Goal: Information Seeking & Learning: Learn about a topic

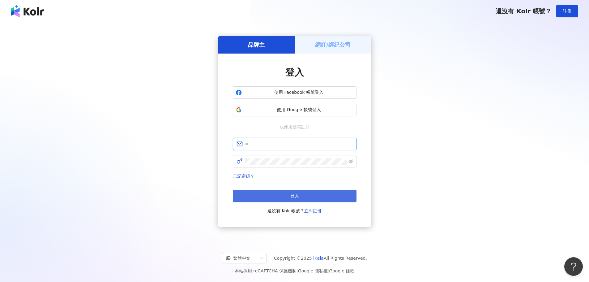
type input "**********"
click at [274, 192] on button "登入" at bounding box center [295, 196] width 124 height 12
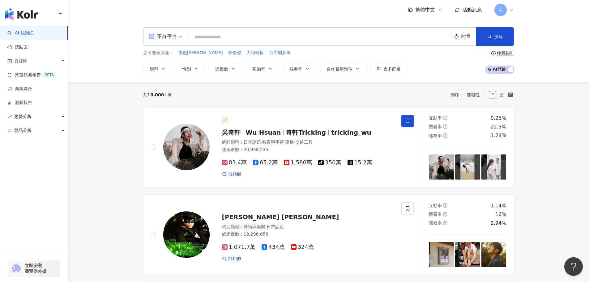
click at [218, 37] on input "search" at bounding box center [320, 37] width 258 height 12
paste input "**********"
type input "**********"
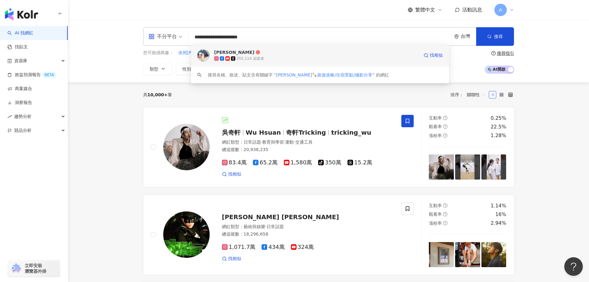
click at [225, 50] on div "Irene麻糬" at bounding box center [234, 52] width 40 height 6
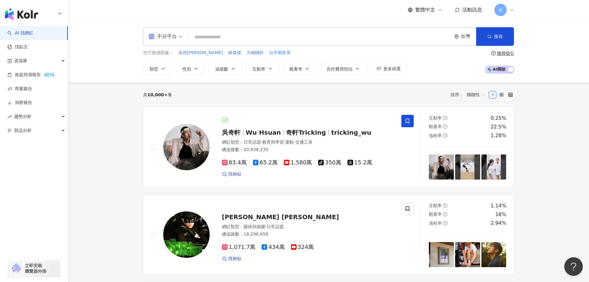
click at [248, 32] on input "search" at bounding box center [320, 37] width 258 height 12
paste input "********"
type input "********"
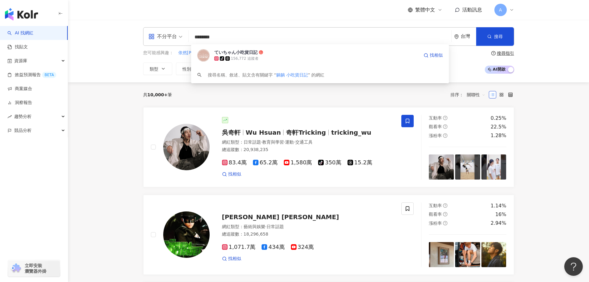
click at [242, 52] on div "ていちゃん小吃貨日記" at bounding box center [235, 52] width 43 height 6
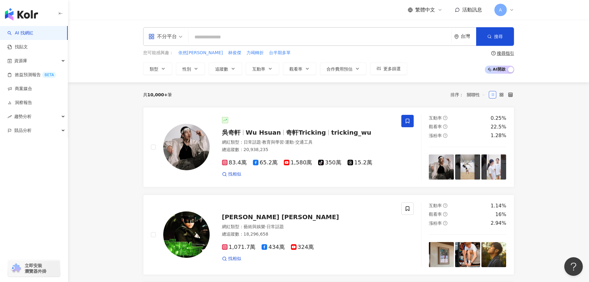
paste input "**********"
type input "**********"
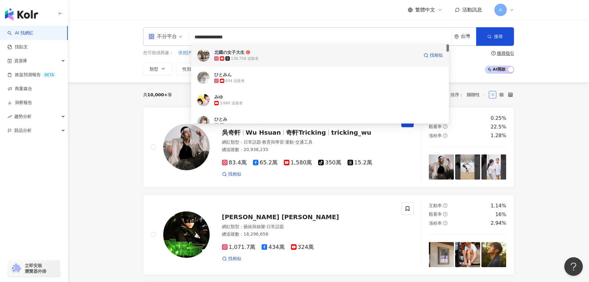
click at [224, 49] on div "北國の女子大生 138,758 追蹤者 找相似" at bounding box center [320, 55] width 258 height 22
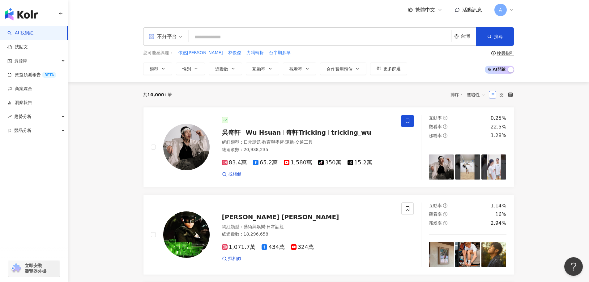
click at [234, 34] on input "search" at bounding box center [320, 37] width 258 height 12
paste input "**********"
type input "**********"
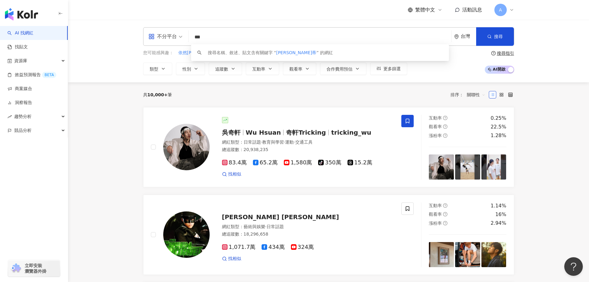
type input "***"
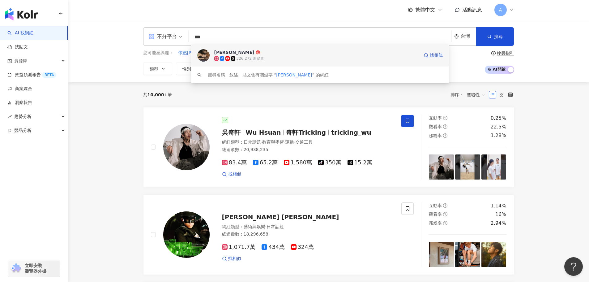
click at [218, 51] on div "夏曼娣" at bounding box center [234, 52] width 40 height 6
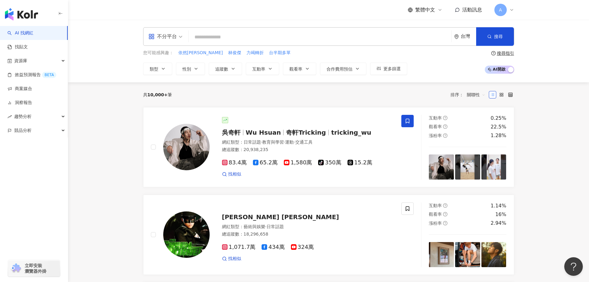
paste input "**********"
type input "**********"
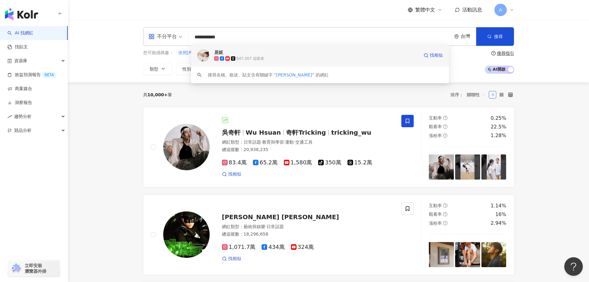
click at [204, 57] on img at bounding box center [203, 55] width 12 height 12
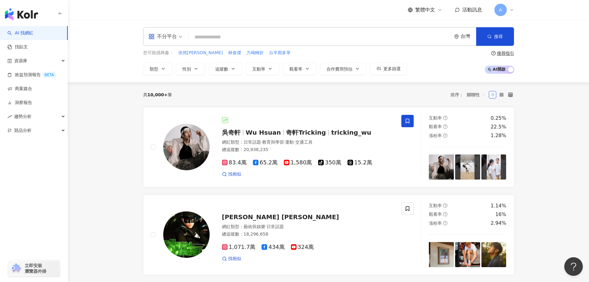
paste input "**********"
type input "**********"
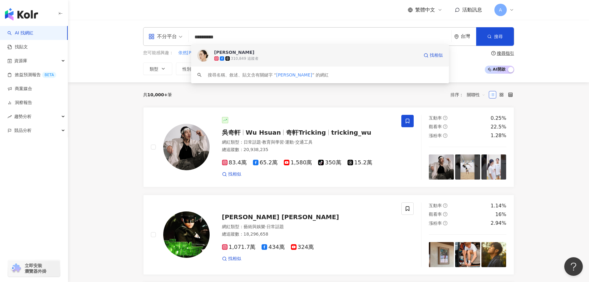
click at [231, 48] on div "簡婕 310,849 追蹤者 找相似" at bounding box center [320, 55] width 258 height 22
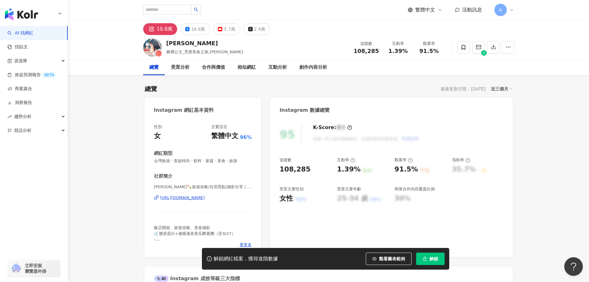
click at [165, 198] on div "https://www.instagram.com/irenejian/" at bounding box center [182, 198] width 45 height 6
drag, startPoint x: 279, startPoint y: 169, endPoint x: 305, endPoint y: 168, distance: 26.0
click at [305, 168] on div "95 K-Score : 優良 近期一到三個月積極發文，且漲粉率與互動率高。 查看說明 追蹤數 108,285 互動率 1.39% 良好 觀看率 91.5% …" at bounding box center [391, 187] width 242 height 139
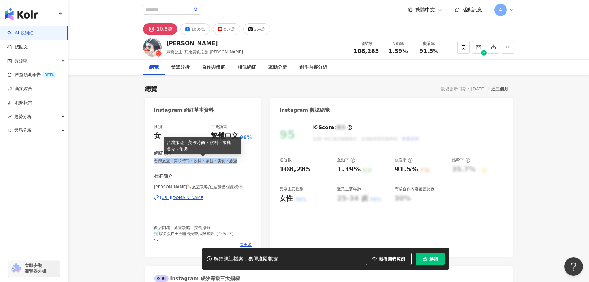
drag, startPoint x: 155, startPoint y: 162, endPoint x: 256, endPoint y: 161, distance: 101.5
click at [256, 161] on div "性別 女 主要語言 繁體中文 96% 網紅類型 台灣旅遊 · 美妝時尚 · 飲料 · 家庭 · 美食 · 旅遊 社群簡介 Irene麻糬🍡旅遊攻略/住宿景點/…" at bounding box center [203, 187] width 117 height 139
copy span "台灣旅遊 · 美妝時尚 · 飲料 · 家庭 · 美食 · 旅遊"
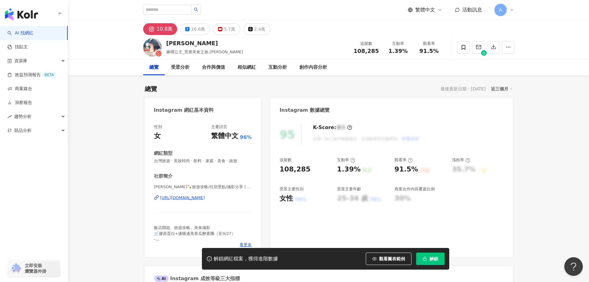
click at [462, 171] on div "35.7%" at bounding box center [464, 170] width 24 height 10
click at [435, 264] on button "解鎖" at bounding box center [430, 258] width 28 height 12
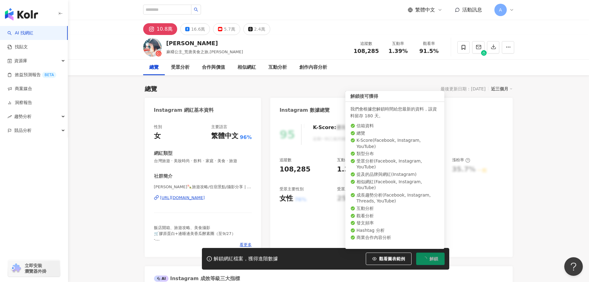
click at [435, 260] on span "解鎖" at bounding box center [434, 258] width 9 height 5
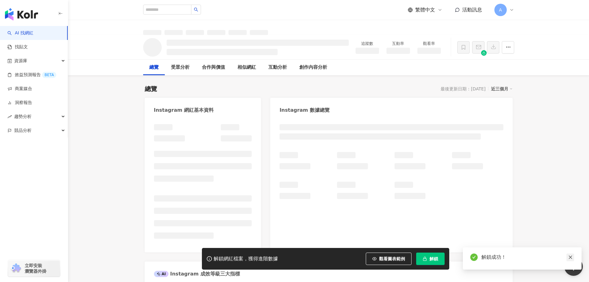
click at [572, 256] on icon "close" at bounding box center [570, 257] width 4 height 4
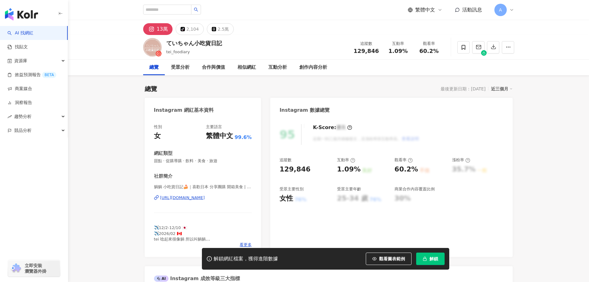
drag, startPoint x: 171, startPoint y: 197, endPoint x: 179, endPoint y: 170, distance: 28.2
click at [171, 197] on div "[URL][DOMAIN_NAME]" at bounding box center [182, 198] width 45 height 6
drag, startPoint x: 280, startPoint y: 170, endPoint x: 308, endPoint y: 170, distance: 27.5
click at [308, 170] on div "129,846" at bounding box center [305, 170] width 51 height 10
copy div "129,846"
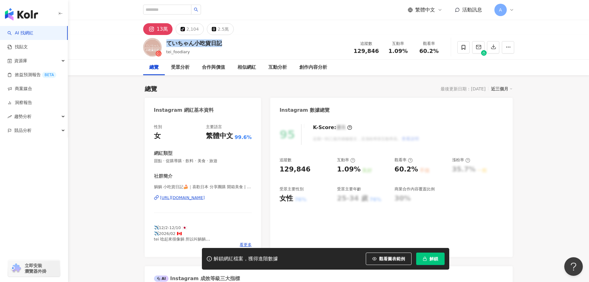
drag, startPoint x: 167, startPoint y: 44, endPoint x: 239, endPoint y: 42, distance: 72.4
click at [239, 42] on div "ていちゃん小吃貨日記 tei_foodiary 追蹤數 129,846 互動率 1.09% 觀看率 60.2%" at bounding box center [329, 47] width 396 height 24
copy div "ていちゃん小吃貨日記"
click at [433, 252] on div "解鎖網紅檔案，獲得進階數據 觀看圖表範例 解鎖" at bounding box center [325, 259] width 247 height 22
click at [432, 254] on button "解鎖" at bounding box center [430, 258] width 28 height 12
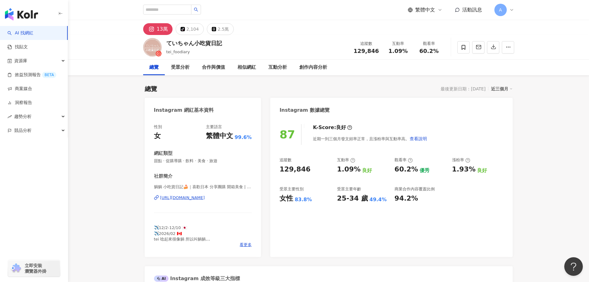
click at [502, 121] on div "87 K-Score : 良好 近期一到三個月發文頻率正常，且漲粉率與互動率高。 查看說明 追蹤數 129,846 互動率 1.09% 良好 觀看率 60.2…" at bounding box center [391, 187] width 242 height 139
drag, startPoint x: 281, startPoint y: 169, endPoint x: 327, endPoint y: 169, distance: 45.8
click at [327, 169] on div "129,846" at bounding box center [305, 170] width 51 height 10
copy div "129,846"
drag, startPoint x: 154, startPoint y: 162, endPoint x: 234, endPoint y: 162, distance: 80.1
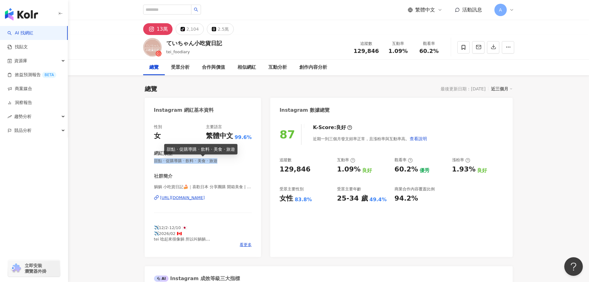
click at [234, 162] on span "甜點 · 促購導購 · 飲料 · 美食 · 旅遊" at bounding box center [203, 161] width 98 height 6
copy span "甜點 · 促購導購 · 飲料 · 美食 · 旅遊"
click at [291, 245] on div "87 K-Score : 良好 近期一到三個月發文頻率正常，且漲粉率與互動率高。 查看說明 追蹤數 129,846 互動率 1.09% 良好 觀看率 60.2…" at bounding box center [391, 187] width 242 height 139
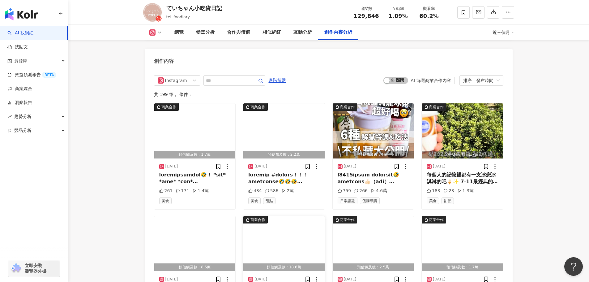
scroll to position [1887, 0]
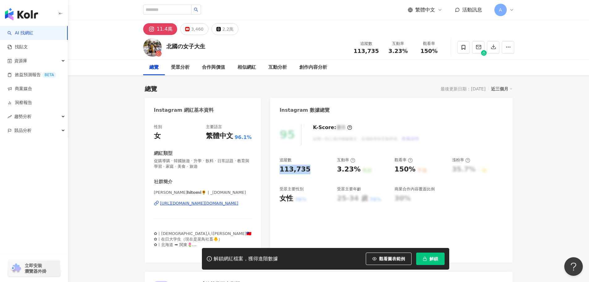
drag, startPoint x: 279, startPoint y: 168, endPoint x: 313, endPoint y: 169, distance: 34.1
click at [313, 169] on div "95 K-Score : 優良 近期一到三個月積極發文，且漲粉率與互動率高。 查看說明 追蹤數 113,735 互動率 3.23% 良好 觀看率 150% 不…" at bounding box center [391, 190] width 242 height 144
copy div "113,735"
click at [426, 257] on icon "button" at bounding box center [425, 258] width 4 height 4
click at [280, 170] on div "113,735" at bounding box center [295, 170] width 31 height 10
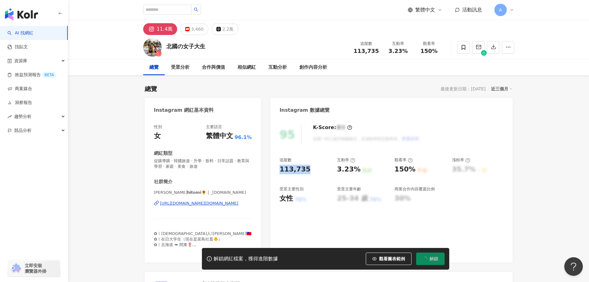
click at [294, 172] on div "113,735" at bounding box center [295, 170] width 31 height 10
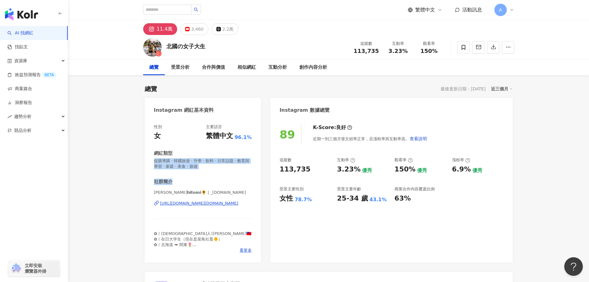
drag, startPoint x: 154, startPoint y: 160, endPoint x: 237, endPoint y: 175, distance: 83.5
click at [237, 175] on div "性別 女 主要語言 繁體中文 96.1% 網紅類型 促購導購 · 韓國旅遊 · 升學 · 飲料 · 日常話題 · 教育與學習 · 家庭 · 美食 · 旅遊 社…" at bounding box center [203, 188] width 98 height 129
copy div "促購導購 · 韓國旅遊 · 升學 · 飲料 · 日常話題 · 教育與學習 · 家庭 · 美食 · 旅遊 社群簡介"
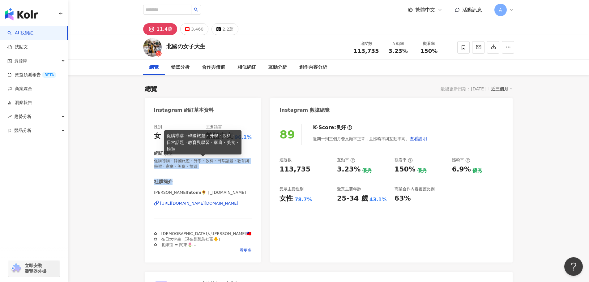
click at [221, 168] on span "促購導購 · 韓國旅遊 · 升學 · 飲料 · 日常話題 · 教育與學習 · 家庭 · 美食 · 旅遊" at bounding box center [203, 163] width 98 height 11
click at [216, 165] on span "促購導購 · 韓國旅遊 · 升學 · 飲料 · 日常話題 · 教育與學習 · 家庭 · 美食 · 旅遊" at bounding box center [203, 163] width 98 height 11
click at [165, 162] on span "促購導購 · 韓國旅遊 · 升學 · 飲料 · 日常話題 · 教育與學習 · 家庭 · 美食 · 旅遊" at bounding box center [203, 163] width 98 height 11
drag, startPoint x: 154, startPoint y: 159, endPoint x: 228, endPoint y: 169, distance: 74.5
click at [228, 169] on span "促購導購 · 韓國旅遊 · 升學 · 飲料 · 日常話題 · 教育與學習 · 家庭 · 美食 · 旅遊" at bounding box center [203, 163] width 98 height 11
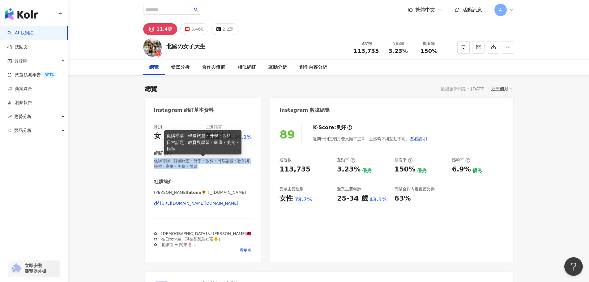
copy span "促購導購 · 韓國旅遊 · 升學 · 飲料 · 日常話題 · 教育與學習 · 家庭 · 美食 · 旅遊"
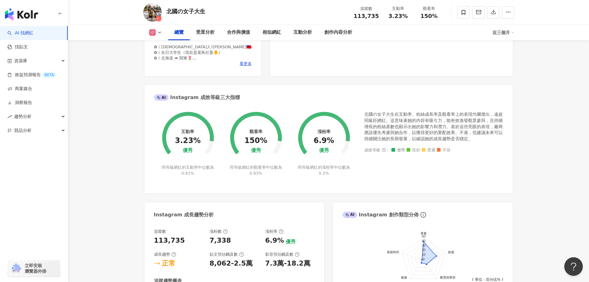
scroll to position [186, 0]
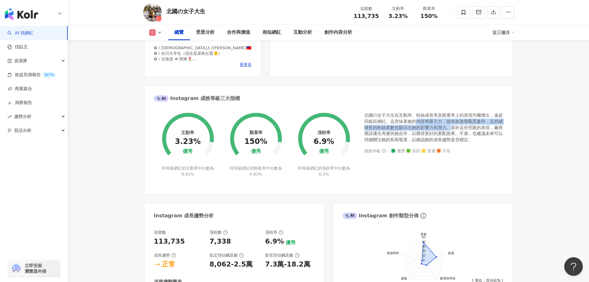
drag, startPoint x: 415, startPoint y: 122, endPoint x: 452, endPoint y: 128, distance: 37.6
click at [452, 128] on div "北國の女子大生在互動率、粉絲成長率及觀看率上的表現均屬傑出，遠超同級距網紅。這意味著她的內容有吸引力，能有效激發觀眾參與，且持續增長的粉絲基數也顯示出她的影響…" at bounding box center [433, 127] width 139 height 30
copy div "內容有吸引力，能有效激發觀眾參與，且持續增長的粉絲基數也顯示出她的影響力和潛力。"
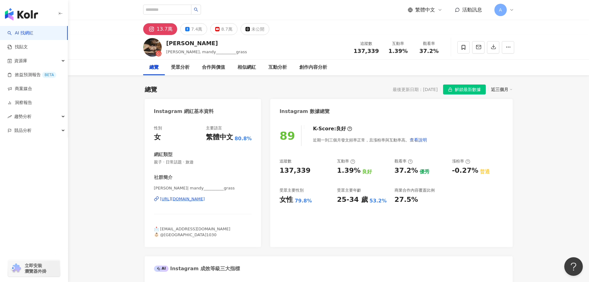
click at [192, 201] on div "[URL][DOMAIN_NAME]" at bounding box center [182, 199] width 45 height 6
drag, startPoint x: 281, startPoint y: 172, endPoint x: 305, endPoint y: 171, distance: 24.1
click at [305, 171] on div "137,339" at bounding box center [295, 171] width 31 height 10
copy div "137,339"
drag, startPoint x: 154, startPoint y: 161, endPoint x: 204, endPoint y: 163, distance: 50.1
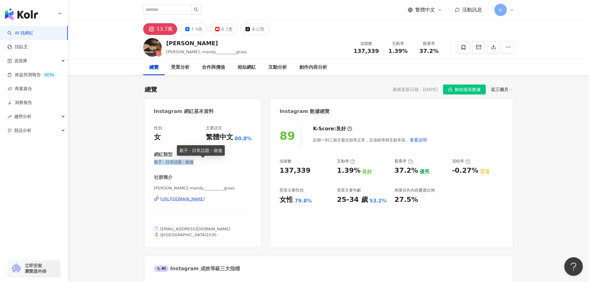
click at [204, 163] on span "親子 · 日常話題 · 旅遊" at bounding box center [203, 162] width 98 height 6
copy span "親子 · 日常話題 · 旅遊"
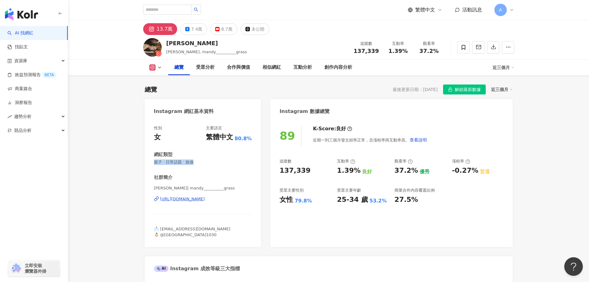
scroll to position [186, 0]
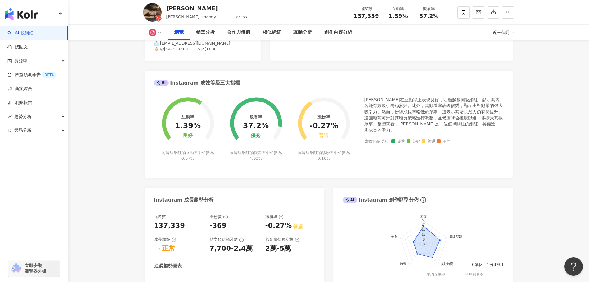
click at [365, 102] on div "夏曼娣在互動率上表現良好，明顯超越同級網紅，顯示其內容能有效吸引粉絲參與。此外，其觀看率表現優秀，顯示出對觀眾的強大吸引力。然而，粉絲成長率略低於預期，這表示…" at bounding box center [433, 115] width 139 height 36
click at [382, 100] on div "夏曼娣在互動率上表現良好，明顯超越同級網紅，顯示其內容能有效吸引粉絲參與。此外，其觀看率表現優秀，顯示出對觀眾的強大吸引力。然而，粉絲成長率略低於預期，這表示…" at bounding box center [433, 115] width 139 height 36
drag, startPoint x: 405, startPoint y: 105, endPoint x: 490, endPoint y: 106, distance: 85.7
click at [490, 106] on div "夏曼娣在互動率上表現良好，明顯超越同級網紅，顯示其內容能有效吸引粉絲參與。此外，其觀看率表現優秀，顯示出對觀眾的強大吸引力。然而，粉絲成長率略低於預期，這表示…" at bounding box center [433, 115] width 139 height 36
copy div "觀看率表現優秀，顯示出對觀眾的強大吸引力"
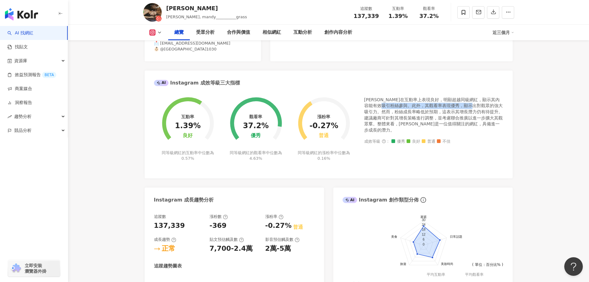
drag, startPoint x: 399, startPoint y: 106, endPoint x: 489, endPoint y: 105, distance: 90.3
click at [489, 105] on div "夏曼娣在互動率上表現良好，明顯超越同級網紅，顯示其內容能有效吸引粉絲參與。此外，其觀看率表現優秀，顯示出對觀眾的強大吸引力。然而，粉絲成長率略低於預期，這表示…" at bounding box center [433, 115] width 139 height 36
copy div "其觀看率表現優秀，顯示出對觀眾的強大吸引力"
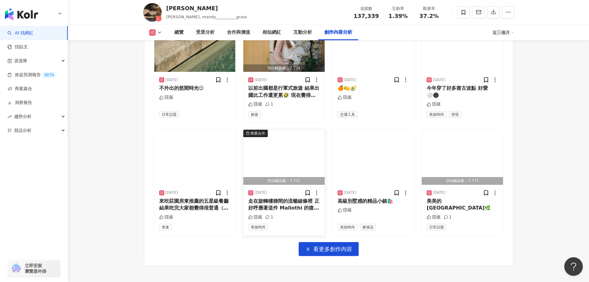
scroll to position [1948, 0]
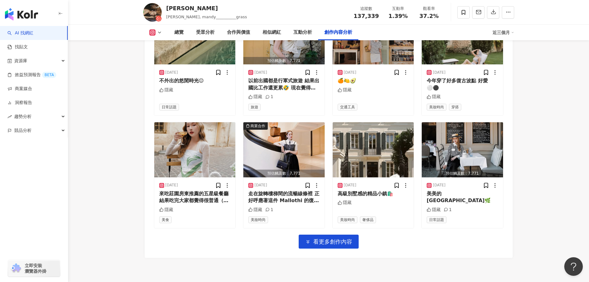
click at [325, 235] on div "Instagram 進階篩選 啟動 關閉 AI 篩選商業合作內容 排序：發布時間 共 192 筆 ， 條件： 預估觸及數：7,731 2025/9/23 隱藏…" at bounding box center [329, 59] width 368 height 395
click at [317, 238] on span "看更多創作內容" at bounding box center [332, 241] width 39 height 7
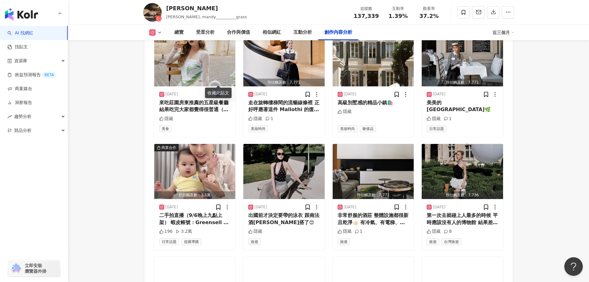
scroll to position [2041, 0]
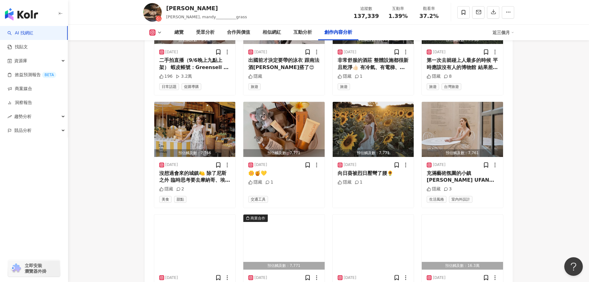
scroll to position [2289, 0]
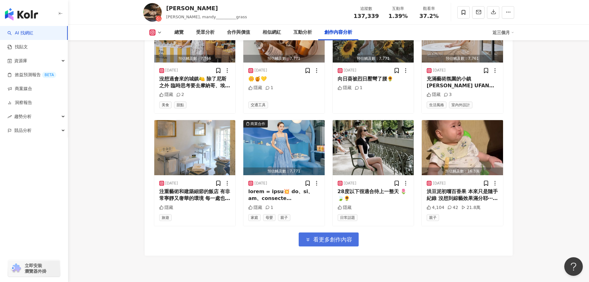
click at [341, 236] on span "看更多創作內容" at bounding box center [332, 239] width 39 height 7
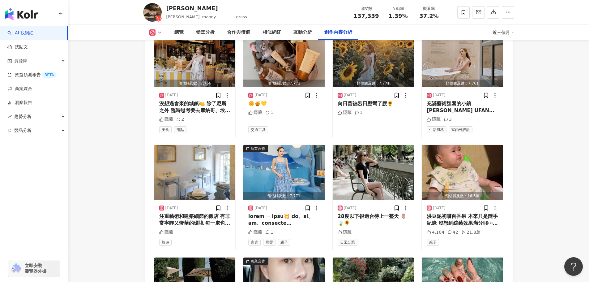
scroll to position [2227, 0]
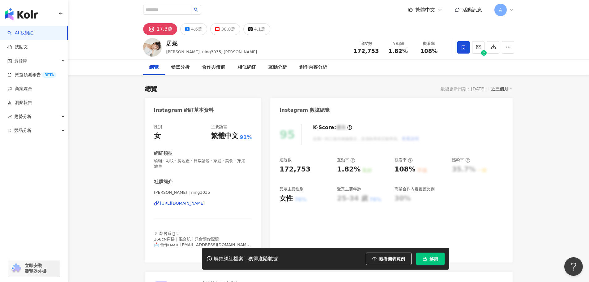
click at [195, 203] on div "[URL][DOMAIN_NAME]" at bounding box center [182, 203] width 45 height 6
drag, startPoint x: 279, startPoint y: 168, endPoint x: 304, endPoint y: 167, distance: 25.1
click at [304, 167] on div "95 K-Score : 優良 近期一到三個月積極發文，且漲粉率與互動率高。 查看說明 追蹤數 172,753 互動率 1.82% 良好 觀看率 108% 不…" at bounding box center [391, 190] width 242 height 144
copy div "172,753"
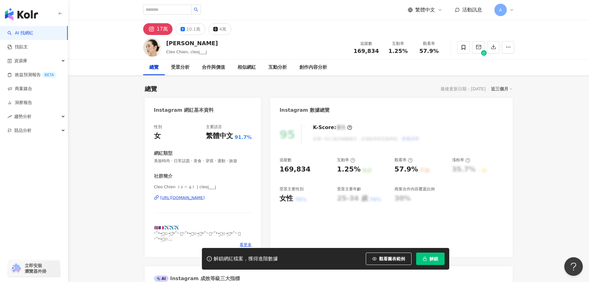
click at [170, 196] on div "[URL][DOMAIN_NAME]" at bounding box center [182, 198] width 45 height 6
drag, startPoint x: 280, startPoint y: 170, endPoint x: 314, endPoint y: 165, distance: 34.1
click at [315, 165] on div "169,834" at bounding box center [305, 170] width 51 height 10
copy div "169,834"
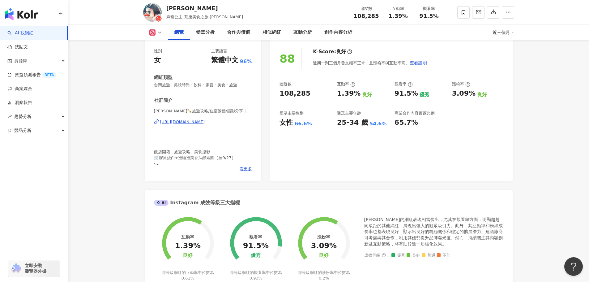
scroll to position [124, 0]
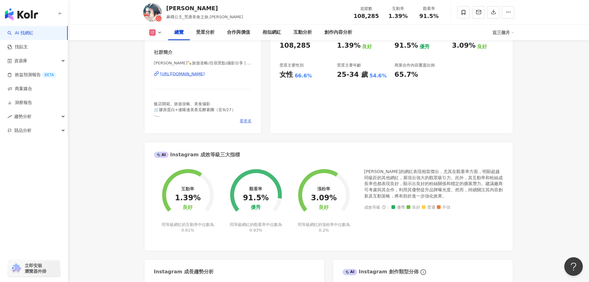
click at [242, 122] on span "看更多" at bounding box center [246, 121] width 12 height 6
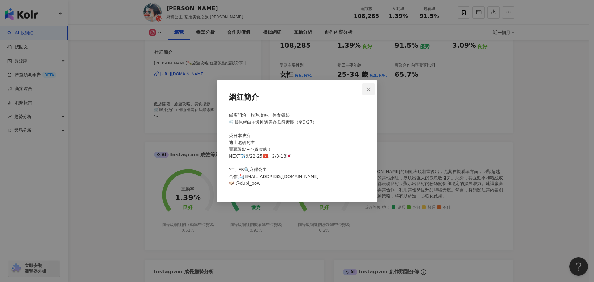
click at [371, 90] on icon "close" at bounding box center [368, 89] width 5 height 5
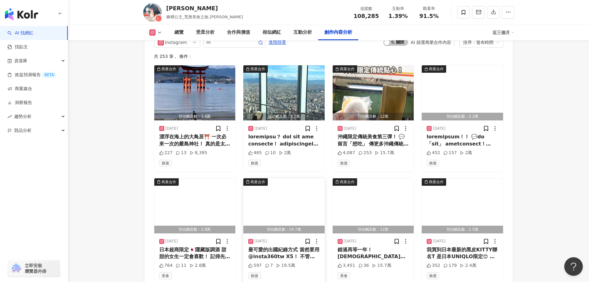
scroll to position [1918, 0]
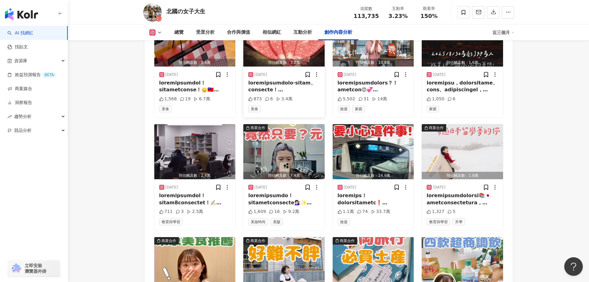
scroll to position [1992, 0]
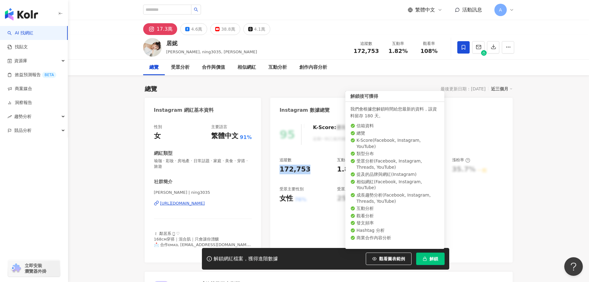
click at [431, 258] on span "解鎖" at bounding box center [434, 258] width 9 height 5
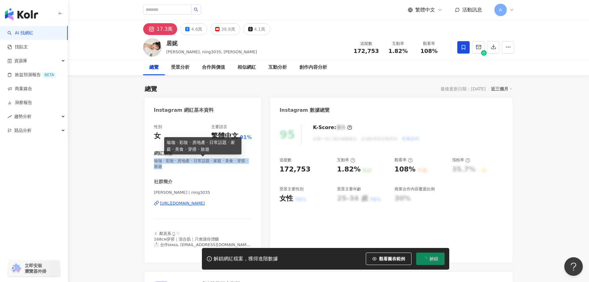
drag, startPoint x: 155, startPoint y: 161, endPoint x: 184, endPoint y: 166, distance: 29.7
click at [184, 166] on span "瑜珈 · 彩妝 · 房地產 · 日常話題 · 家庭 · 美食 · 穿搭 · 旅遊" at bounding box center [203, 163] width 98 height 11
copy span "瑜珈 · 彩妝 · 房地產 · 日常話題 · 家庭 · 美食 · 穿搭 · 旅遊"
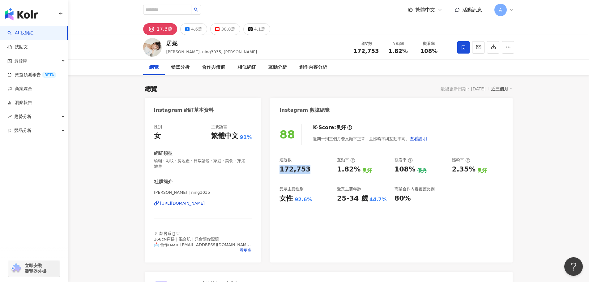
drag, startPoint x: 279, startPoint y: 169, endPoint x: 308, endPoint y: 170, distance: 28.5
click at [308, 170] on div "88 K-Score : 良好 近期一到三個月發文頻率正常，且漲粉率與互動率高。 查看說明 追蹤數 172,753 互動率 1.82% 良好 觀看率 108%…" at bounding box center [391, 190] width 242 height 144
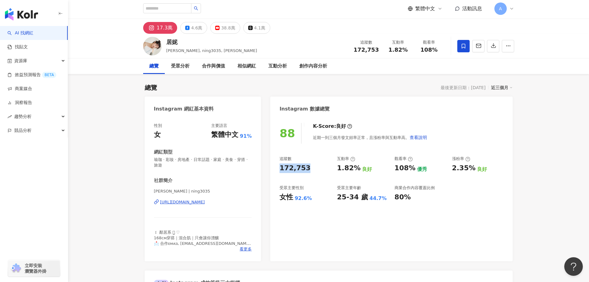
scroll to position [155, 0]
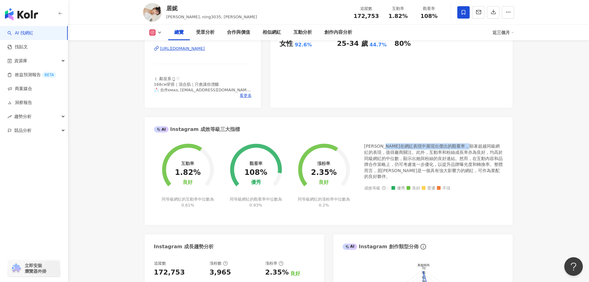
drag, startPoint x: 399, startPoint y: 145, endPoint x: 489, endPoint y: 147, distance: 90.0
click at [489, 147] on div "居妮在網紅表現中展現出傑出的觀看率，顯著超越同級網紅的表現，值得廠商關注。此外，互動率和粉絲成長率亦為良好，均高於同級網紅的中位數，顯示出她與粉絲的良好連結。…" at bounding box center [433, 161] width 139 height 36
copy div "展現出傑出的觀看率，顯著超越同級網紅的表現"
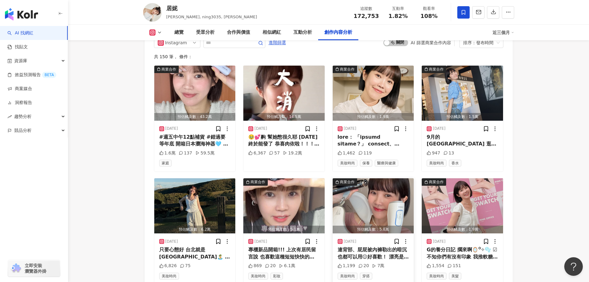
scroll to position [2010, 0]
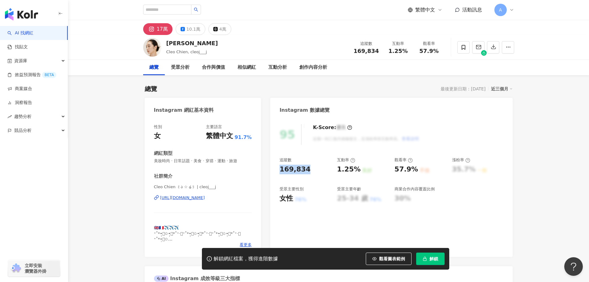
click at [428, 258] on button "解鎖" at bounding box center [430, 258] width 28 height 12
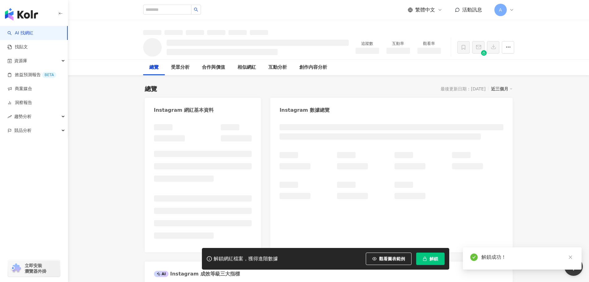
drag, startPoint x: 155, startPoint y: 161, endPoint x: 239, endPoint y: 167, distance: 84.9
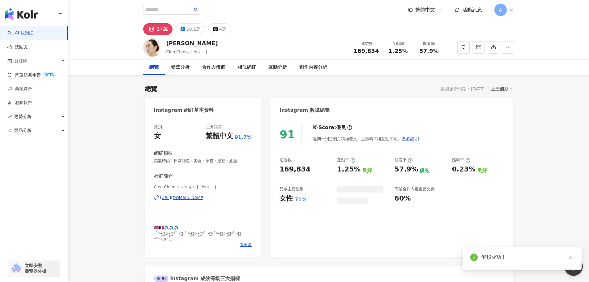
click at [152, 161] on div "性別 女 主要語言 繁體中文 91.7% 網紅類型 美妝時尚 · 日常話題 · 美食 · 穿搭 · 運動 · 旅遊 社群簡介 Cleo Chien ꒰ა ☆ …" at bounding box center [203, 187] width 117 height 139
drag, startPoint x: 153, startPoint y: 161, endPoint x: 238, endPoint y: 167, distance: 85.0
click at [238, 167] on div "性別 女 主要語言 繁體中文 91.7% 網紅類型 美妝時尚 · 日常話題 · 美食 · 穿搭 · 運動 · 旅遊 社群簡介 Cleo Chien ꒰ა ☆ …" at bounding box center [203, 187] width 117 height 139
drag, startPoint x: 246, startPoint y: 160, endPoint x: 200, endPoint y: 159, distance: 46.1
click at [153, 159] on div "性別 女 主要語言 繁體中文 91.7% 網紅類型 美妝時尚 · 日常話題 · 美食 · 穿搭 · 運動 · 旅遊 社群簡介 Cleo Chien ꒰ა ☆ …" at bounding box center [203, 187] width 117 height 139
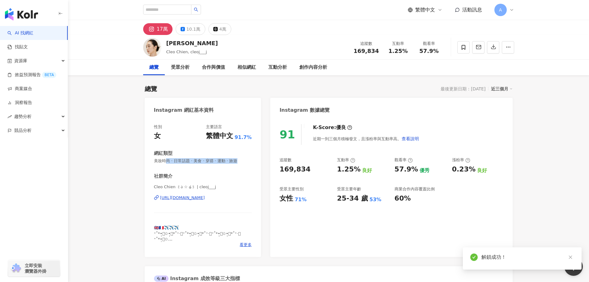
copy span "尚 · 日常話題 · 美食 · 穿搭 · 運動 · 旅遊"
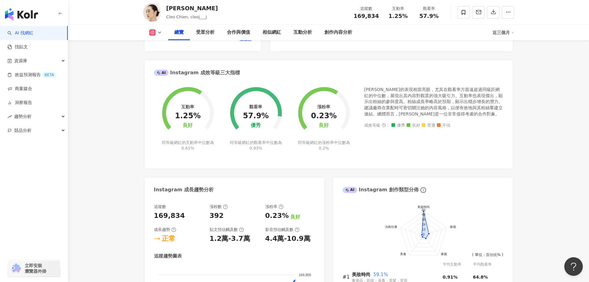
scroll to position [155, 0]
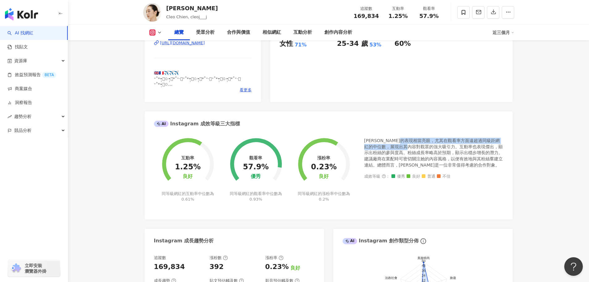
drag, startPoint x: 419, startPoint y: 139, endPoint x: 425, endPoint y: 148, distance: 10.2
click at [425, 148] on div "[PERSON_NAME]的表現相當亮眼，尤其在觀看率方面遠超過同級距網紅的中位數，展現出其內容對觀眾的強大吸引力。互動率也表現傑出，顯示出粉絲的參與度高。粉…" at bounding box center [433, 153] width 139 height 30
copy div "觀看率方面遠超過同級距網紅的中位數，展現出其內容對觀眾的強大吸引力"
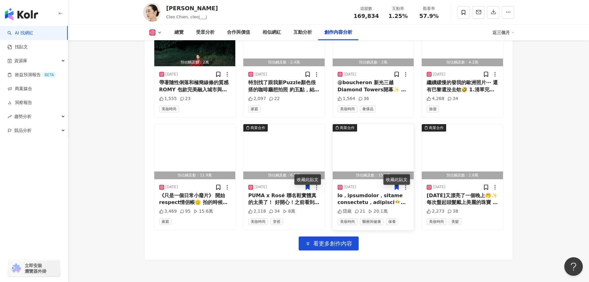
scroll to position [2103, 0]
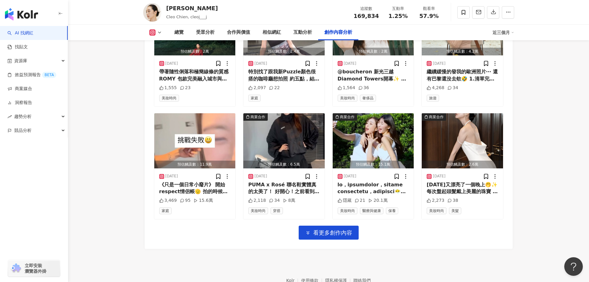
click at [420, 244] on div "Instagram 進階篩選 啟動 關閉 AI 篩選商業合作內容 排序：發布時間 共 131 筆 ， 條件： 預估觸及數：5.3萬 [DATE] 1,202 …" at bounding box center [329, 50] width 368 height 395
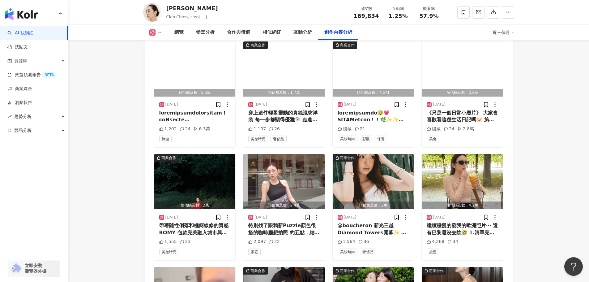
scroll to position [2010, 0]
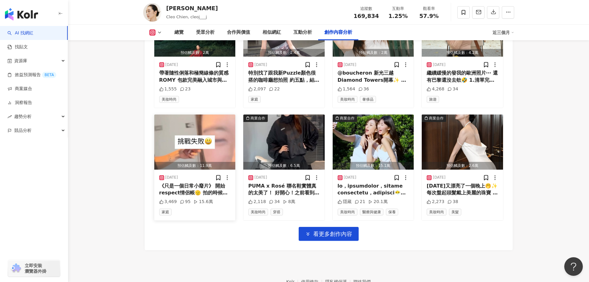
scroll to position [2103, 0]
